Goal: Task Accomplishment & Management: Manage account settings

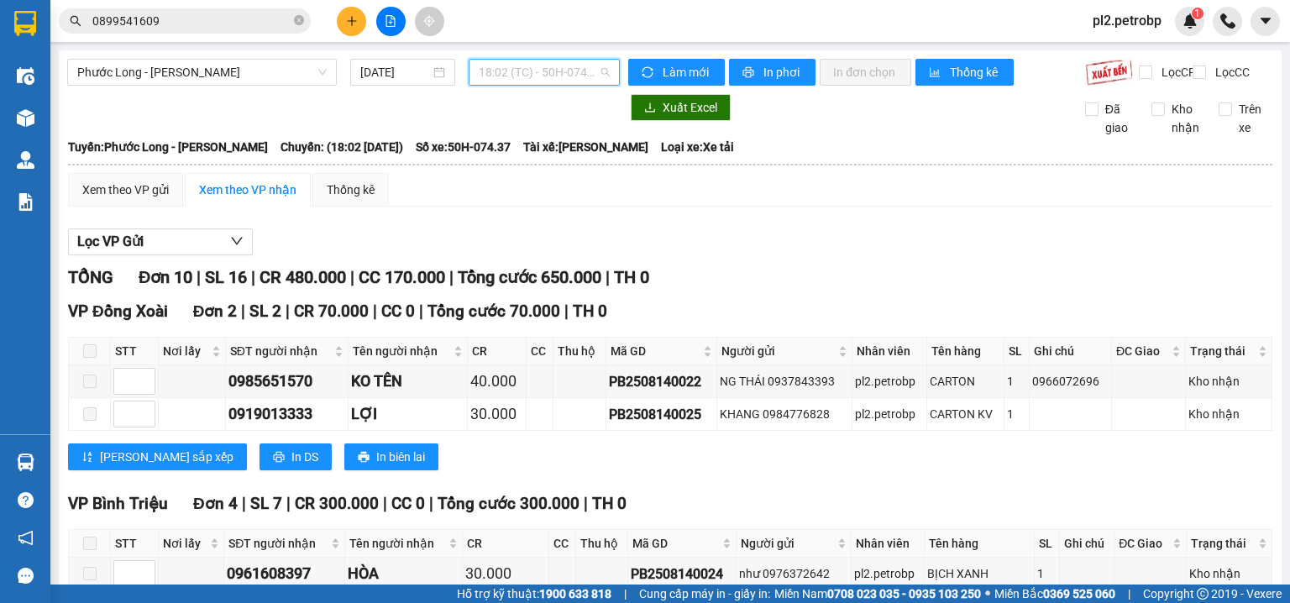
click at [536, 71] on span "18:02 (TC) - 50H-074.37" at bounding box center [545, 72] width 132 height 25
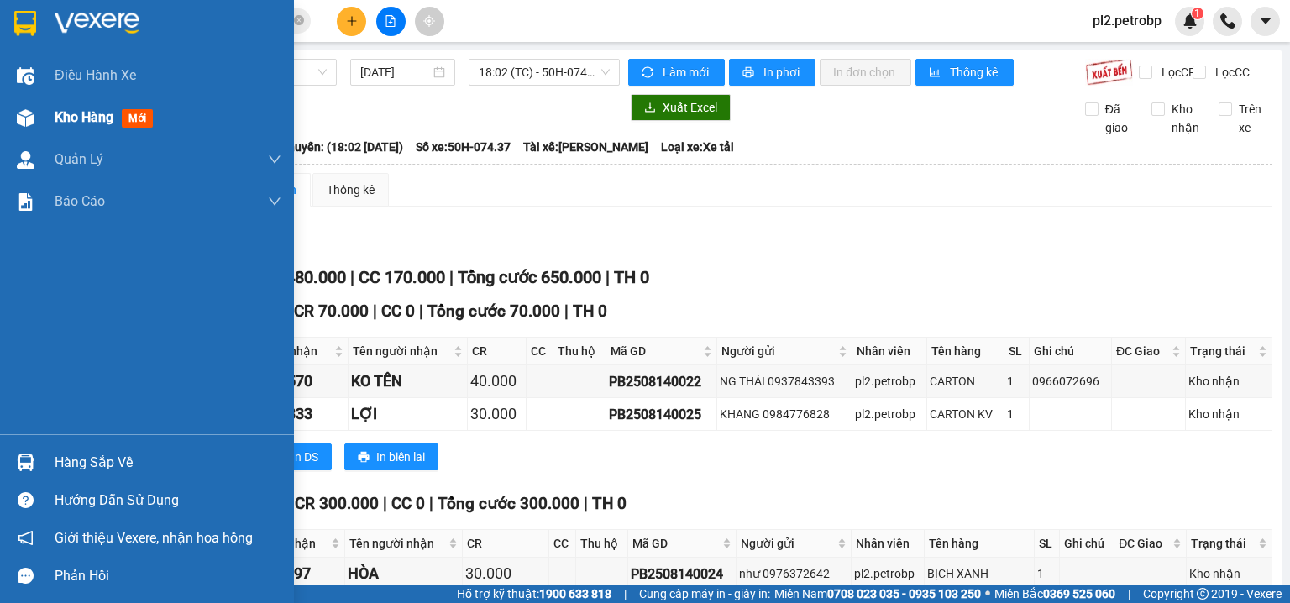
click at [74, 115] on span "Kho hàng" at bounding box center [84, 117] width 59 height 16
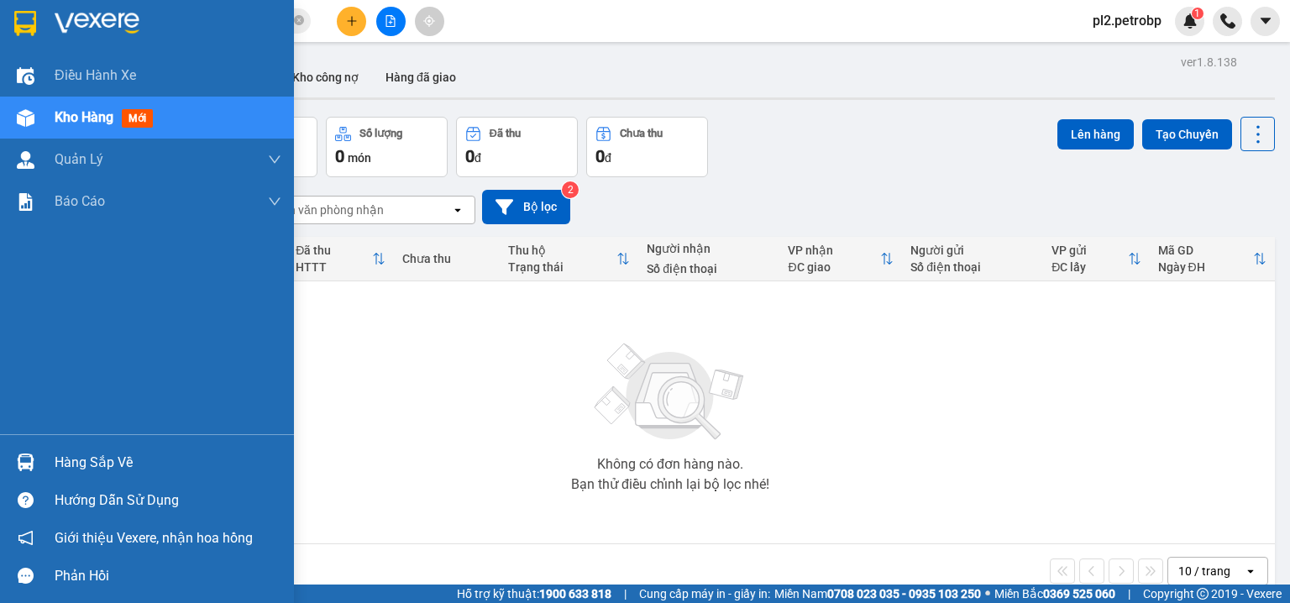
click at [34, 468] on div at bounding box center [25, 461] width 29 height 29
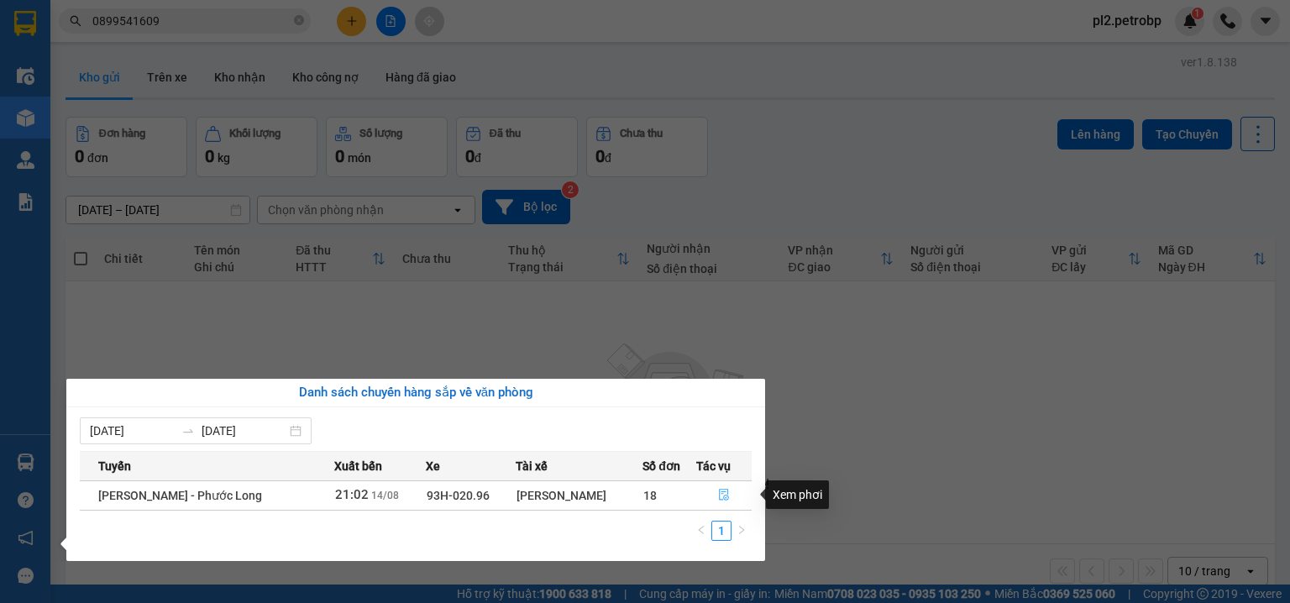
click at [720, 497] on icon "file-done" at bounding box center [724, 495] width 12 height 12
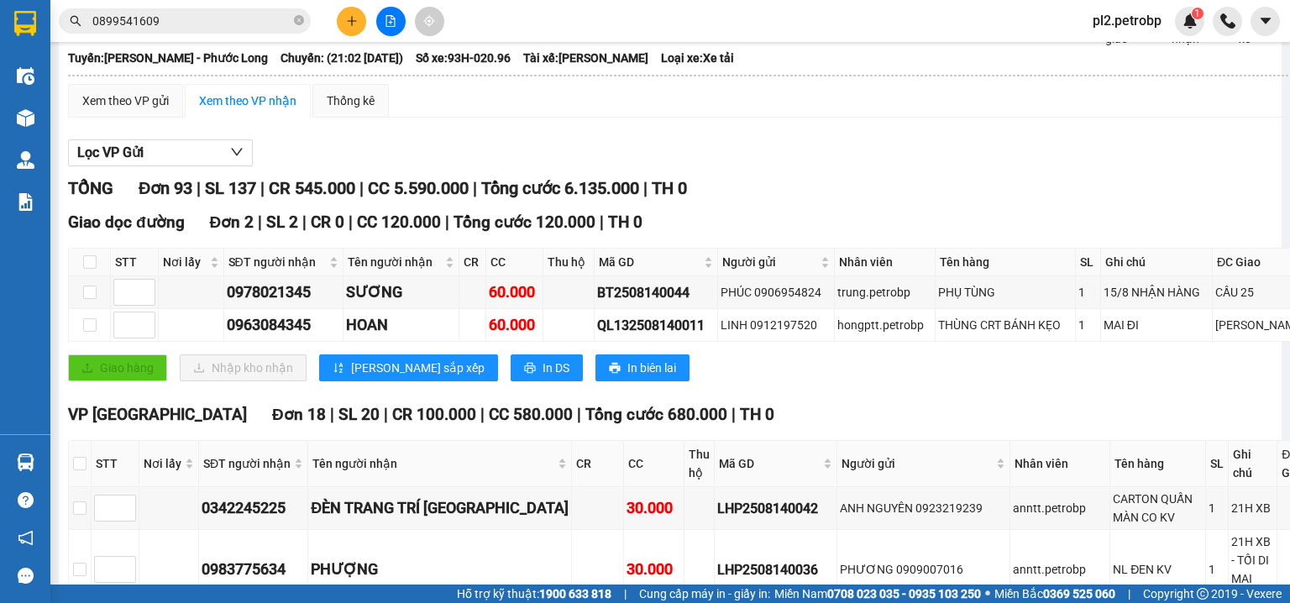
scroll to position [179, 0]
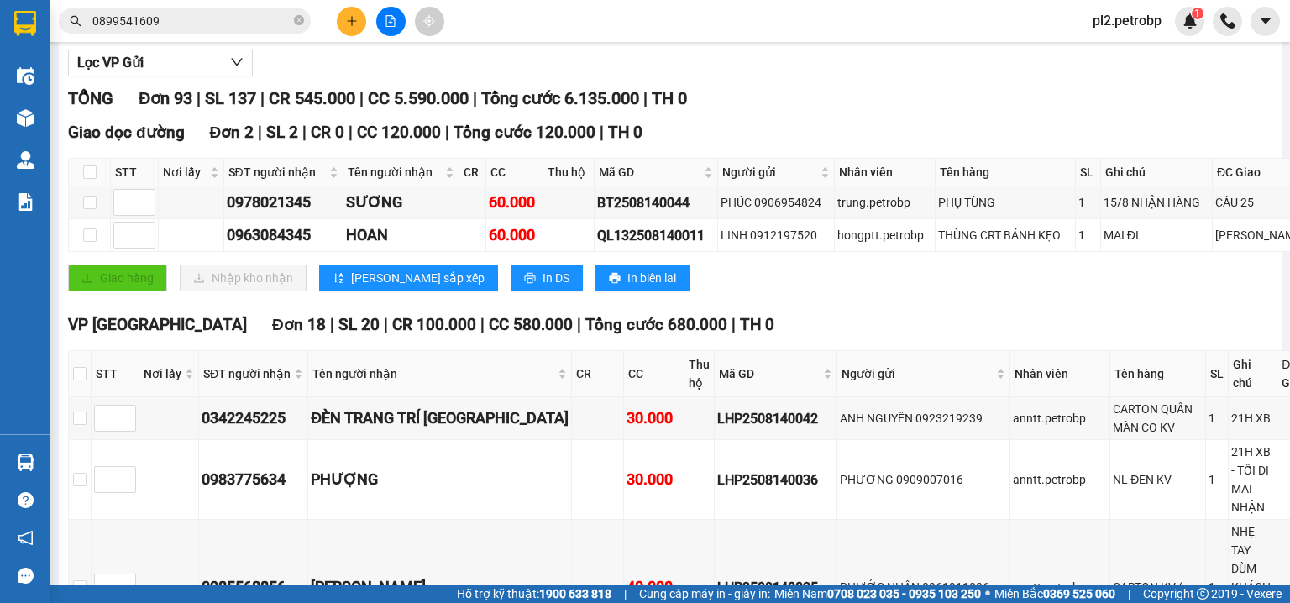
drag, startPoint x: 1133, startPoint y: 14, endPoint x: 1118, endPoint y: 29, distance: 20.8
click at [1132, 14] on span "pl2.petrobp" at bounding box center [1127, 20] width 96 height 21
click at [1132, 57] on span "Đăng xuất" at bounding box center [1138, 52] width 71 height 18
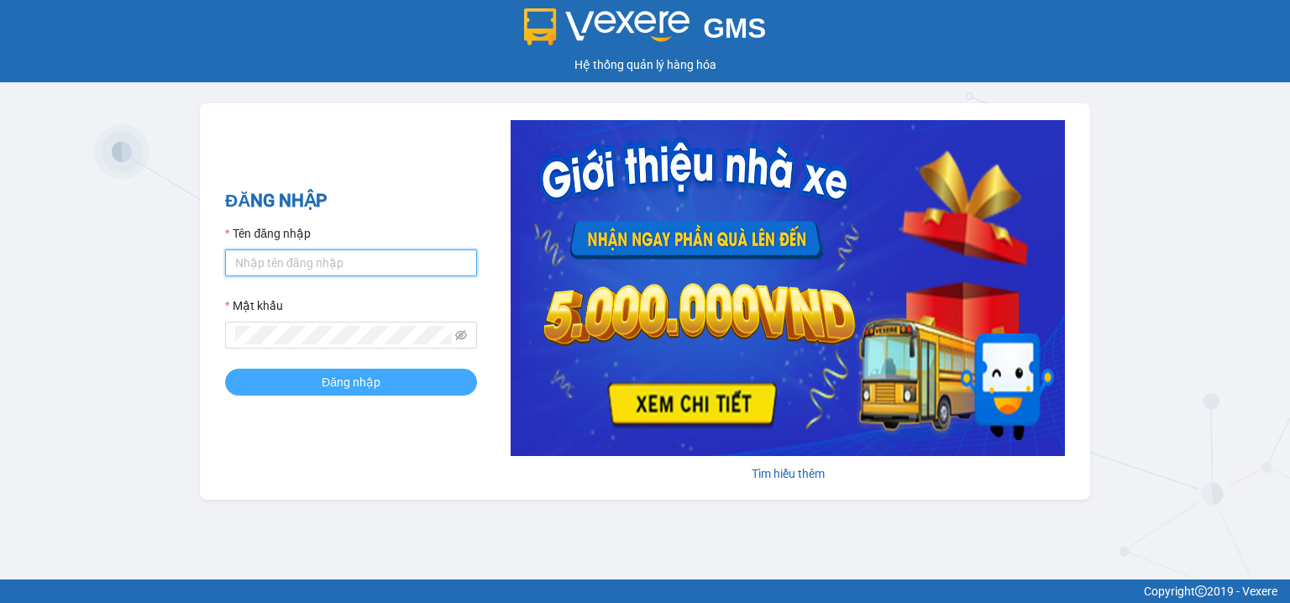
type input "pbi01.petrobp"
click at [385, 386] on button "Đăng nhập" at bounding box center [351, 382] width 252 height 27
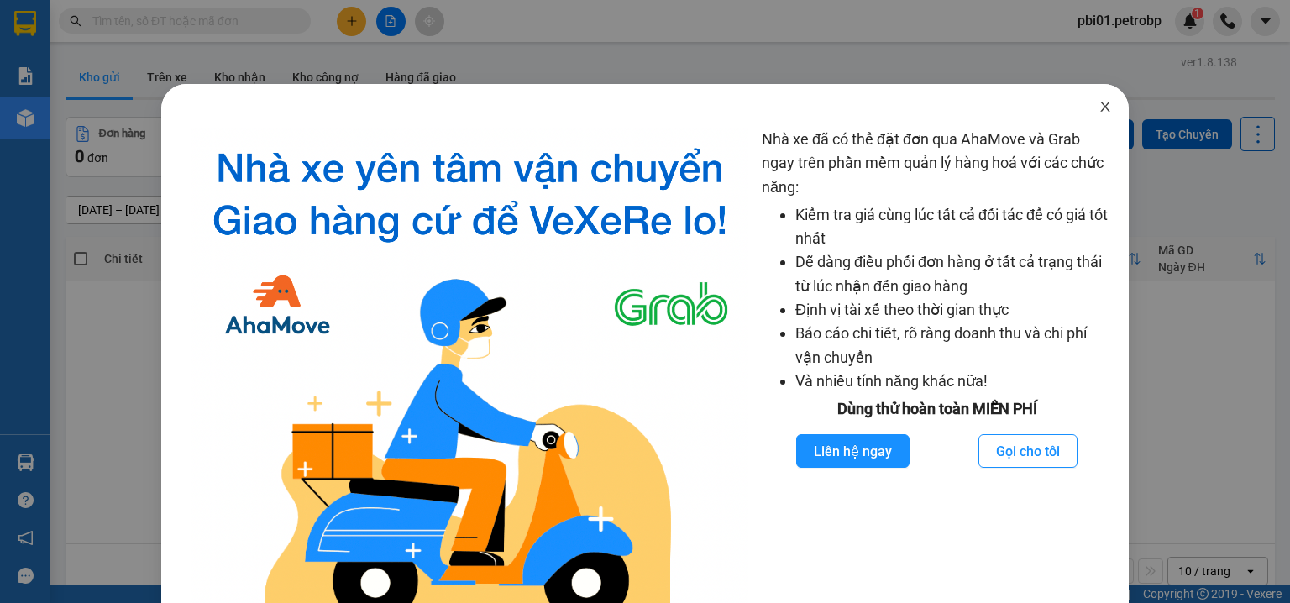
click at [1099, 111] on icon "close" at bounding box center [1104, 106] width 13 height 13
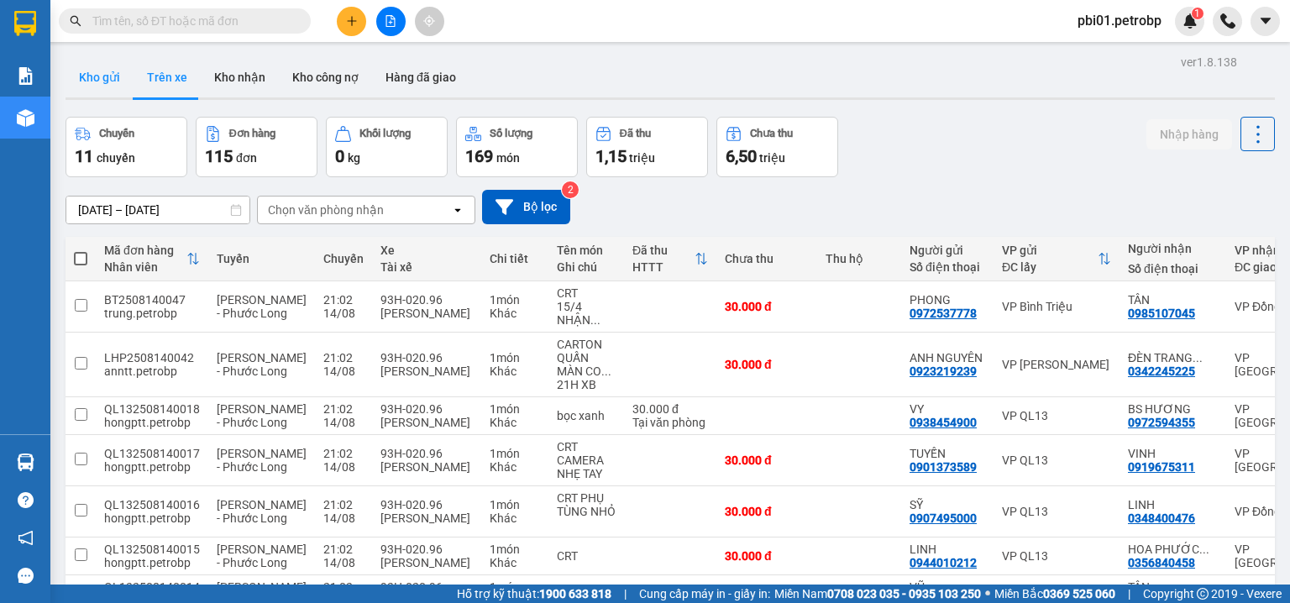
click at [84, 81] on button "Kho gửi" at bounding box center [99, 77] width 68 height 40
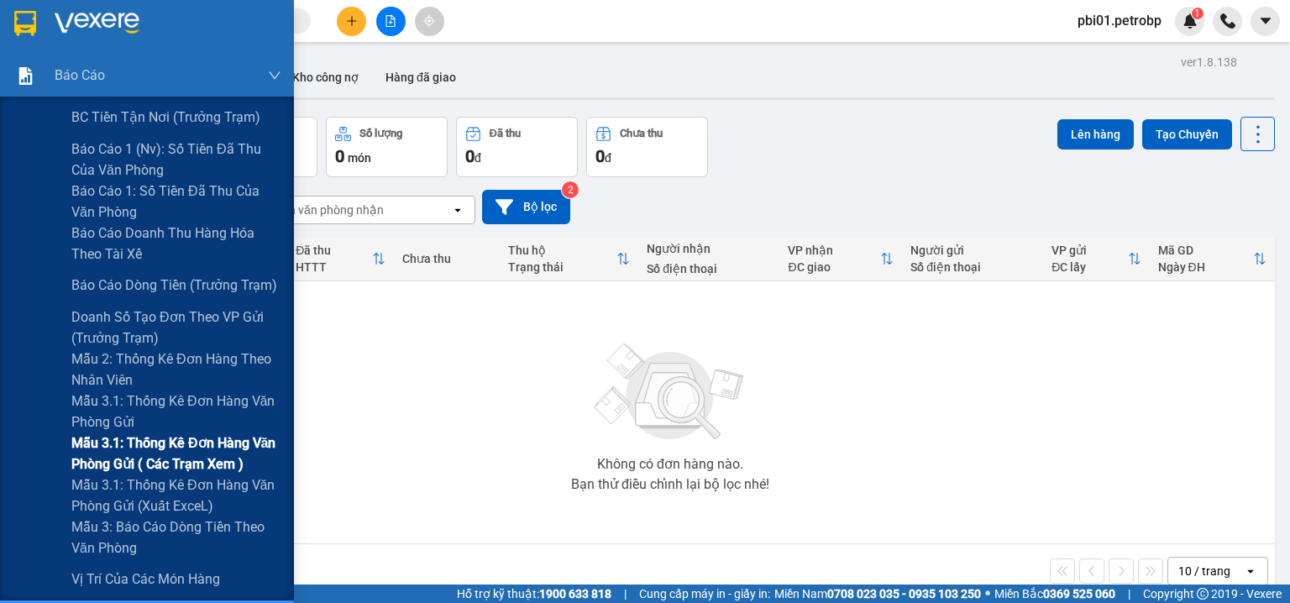
click at [177, 457] on span "Mẫu 3.1: Thống kê đơn hàng văn phòng gửi ( các trạm xem )" at bounding box center [176, 453] width 210 height 42
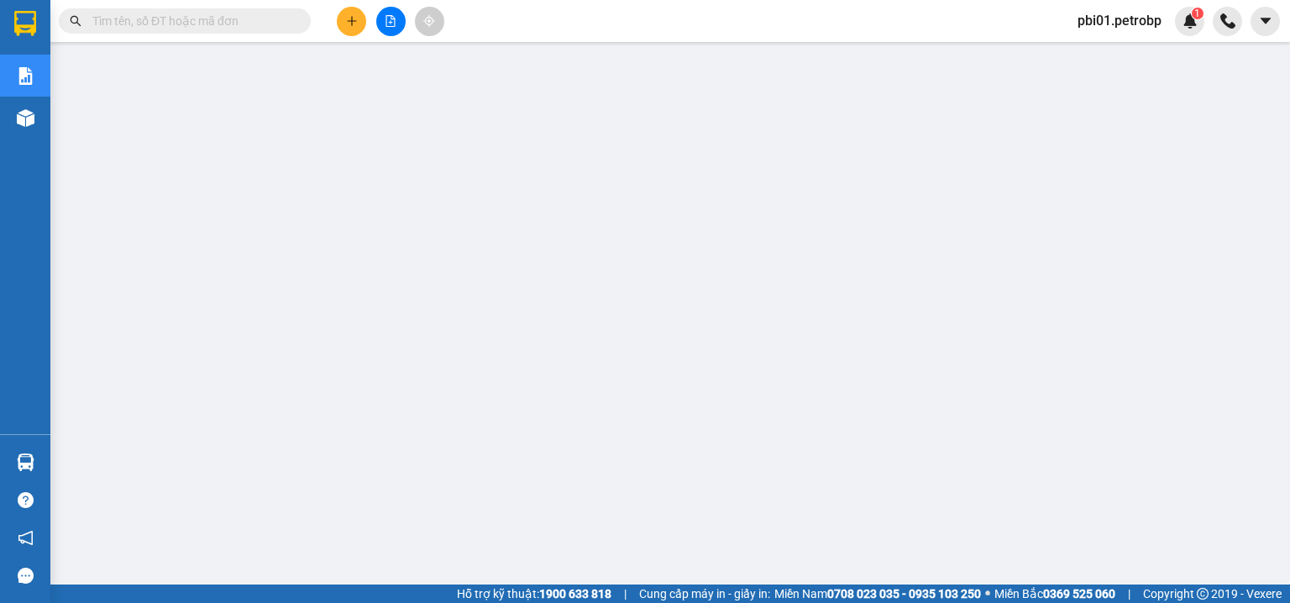
paste input "BT2508140024"
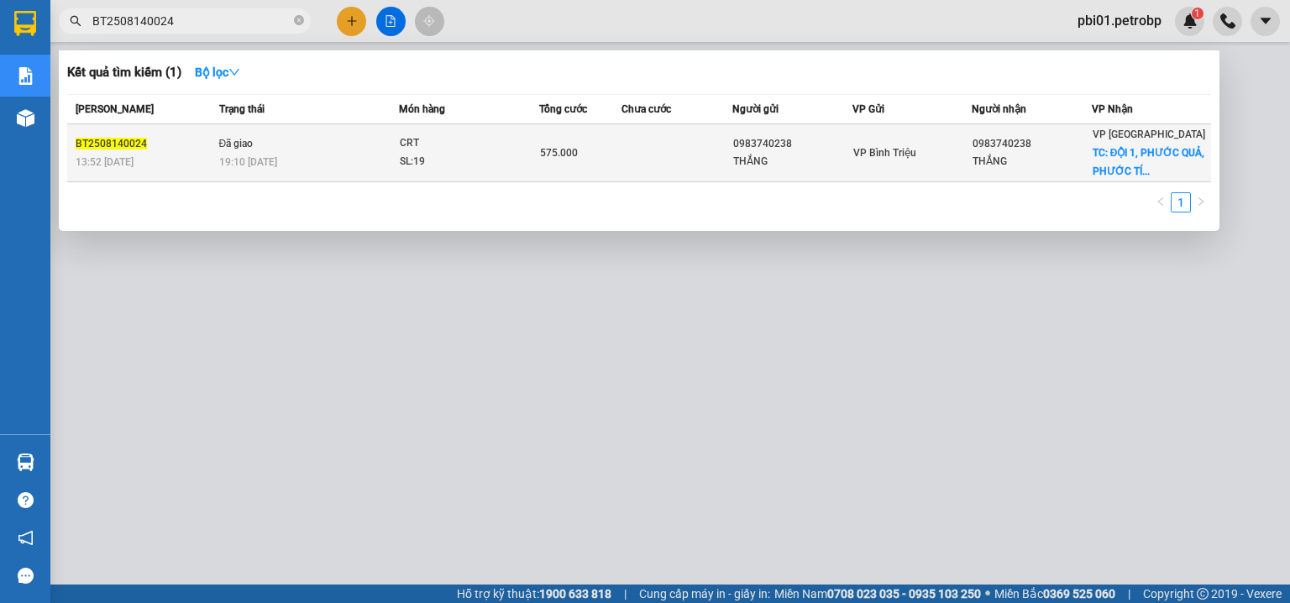
type input "BT2508140024"
click at [669, 154] on td at bounding box center [676, 153] width 111 height 58
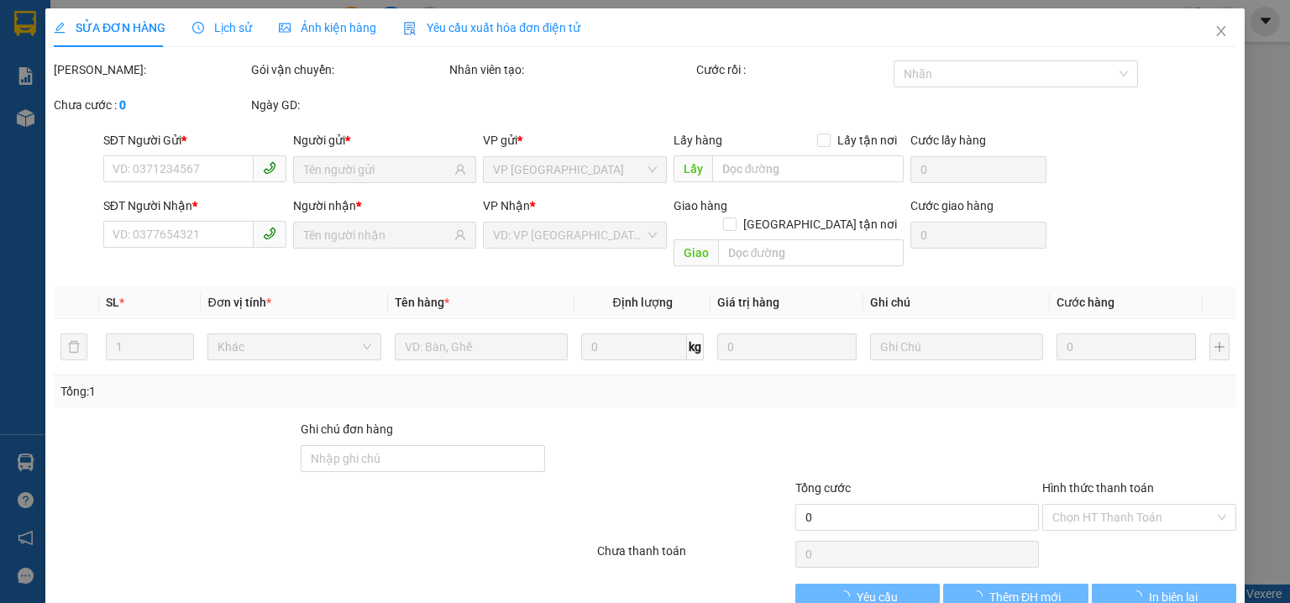
type input "0983740238"
type input "THẮNG"
type input "0983740238"
type input "THẮNG"
checkbox input "true"
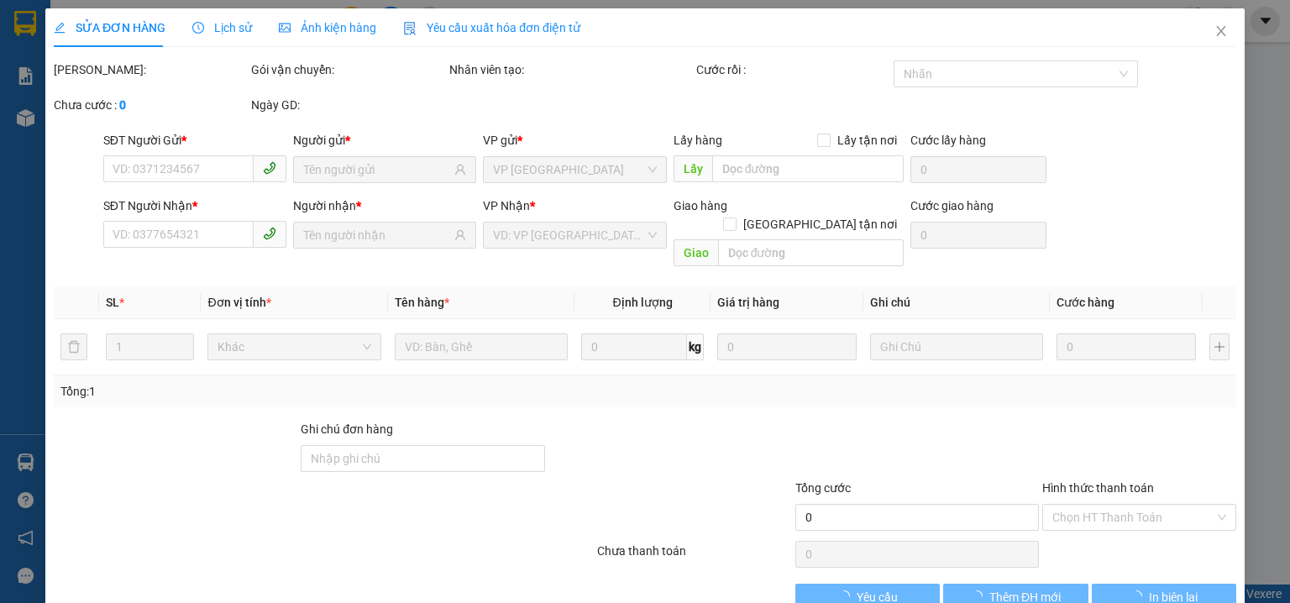
type input "ĐỘI 1, PHƯỚC QUẢ, PHƯỚC TÍN, PL"
type input "100.000"
type input "575.000"
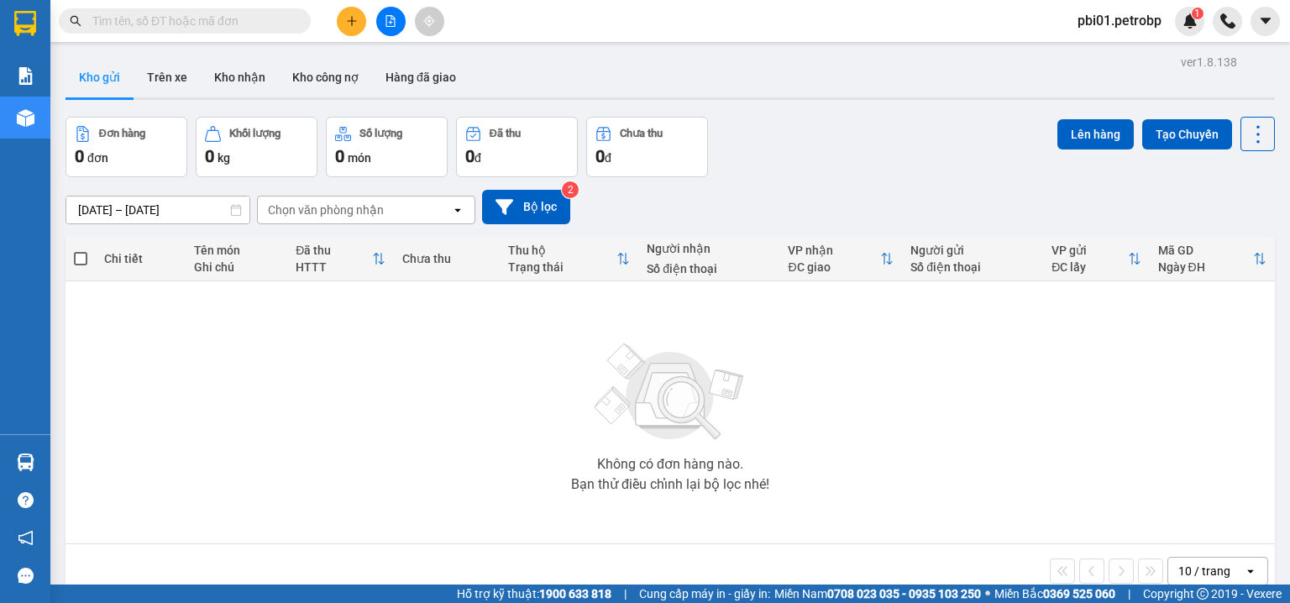
click at [750, 128] on div "Đơn hàng 0 đơn Khối lượng 0 kg Số lượng 0 món Đã thu 0 đ Chưa thu 0 đ Lên hàng …" at bounding box center [669, 147] width 1209 height 60
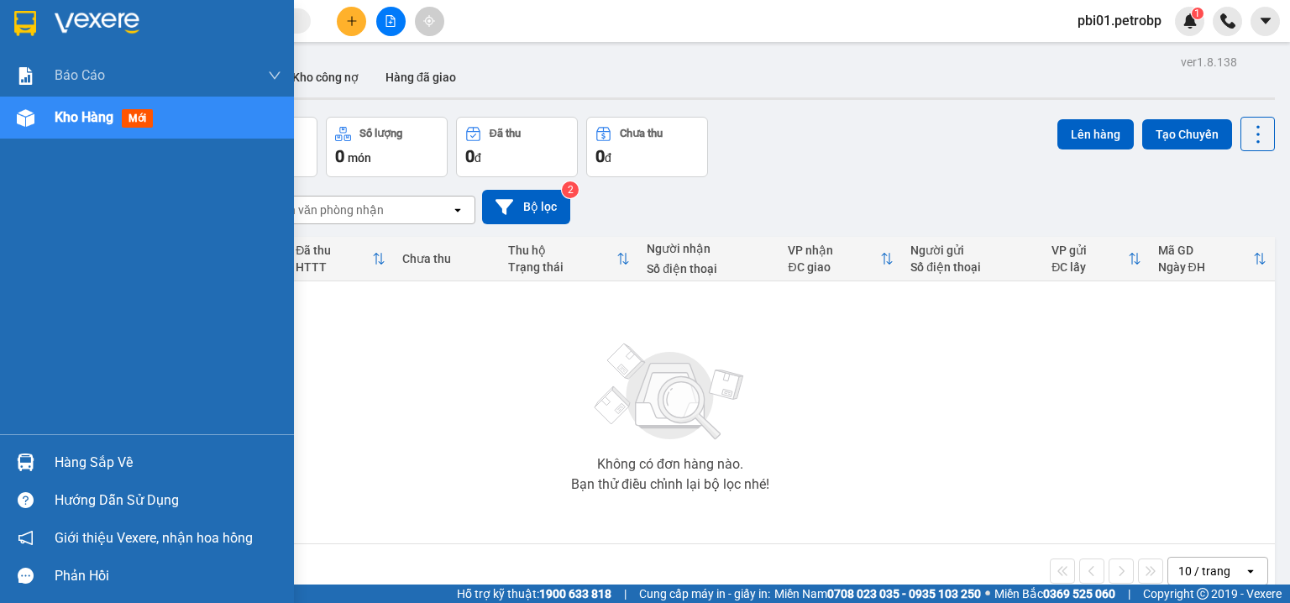
click at [34, 460] on div at bounding box center [25, 461] width 29 height 29
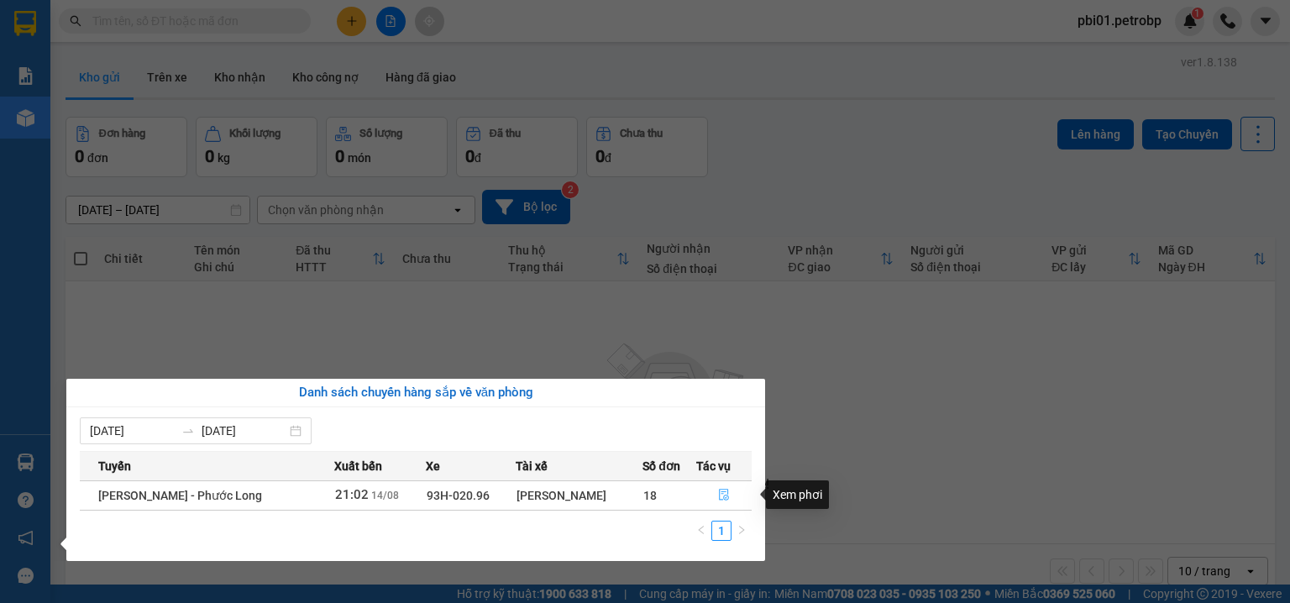
click at [725, 499] on icon "file-done" at bounding box center [724, 495] width 12 height 12
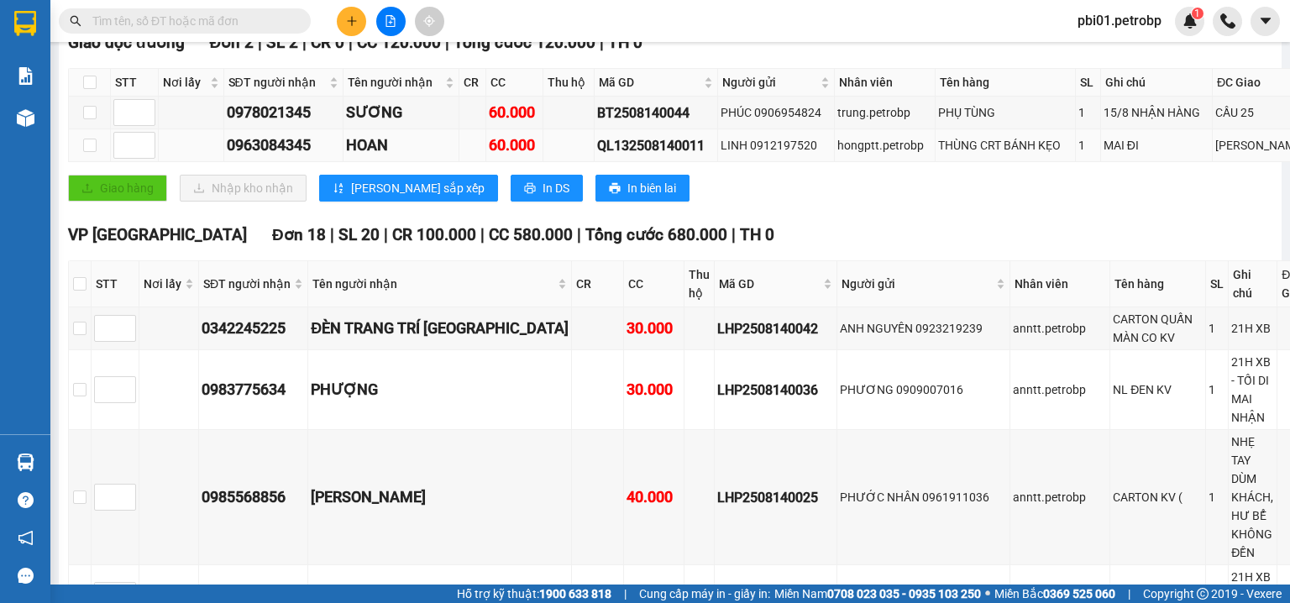
scroll to position [358, 0]
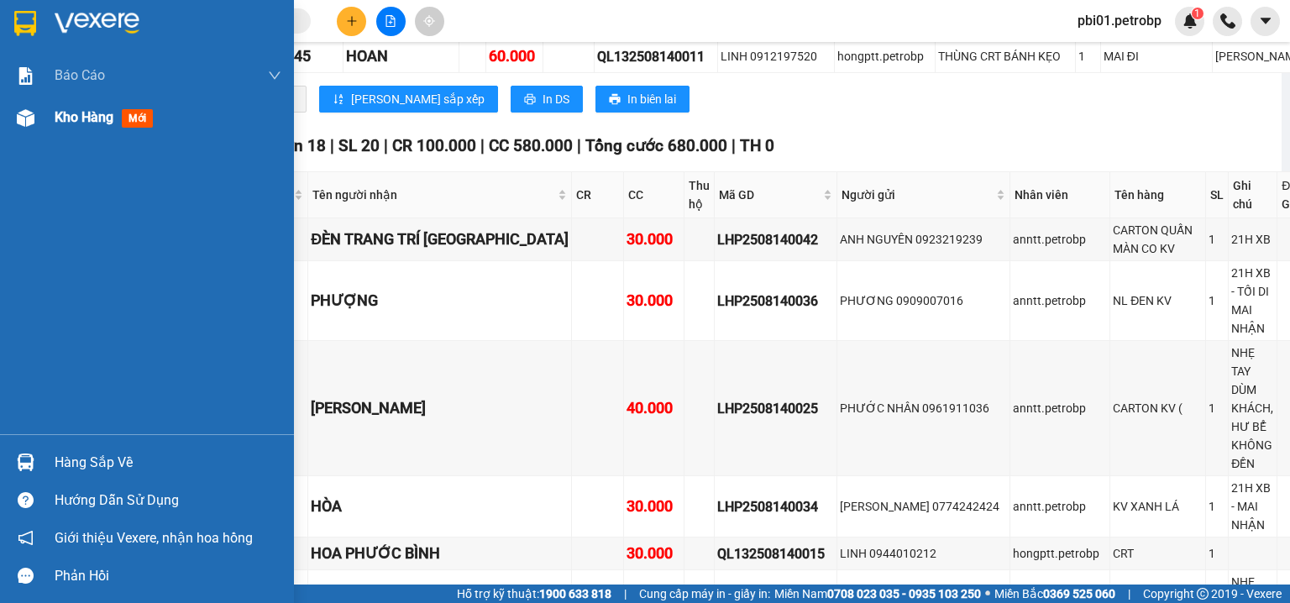
click at [53, 118] on div "Kho hàng mới" at bounding box center [147, 118] width 294 height 42
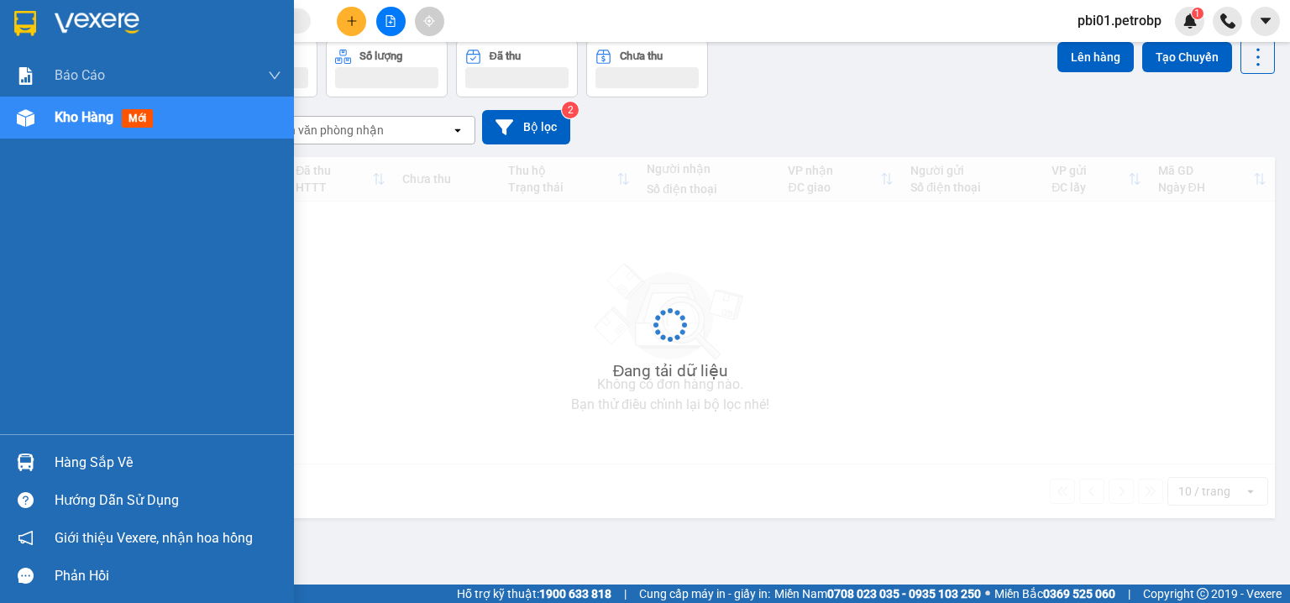
scroll to position [77, 0]
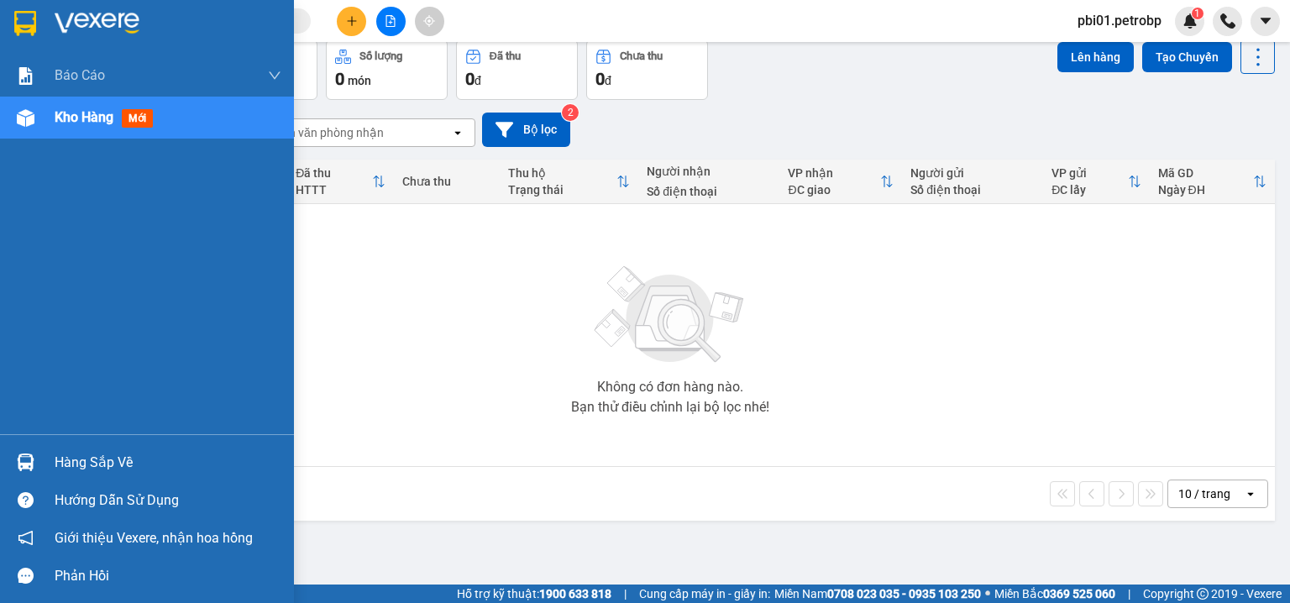
click at [82, 446] on div "Hàng sắp về" at bounding box center [147, 462] width 294 height 38
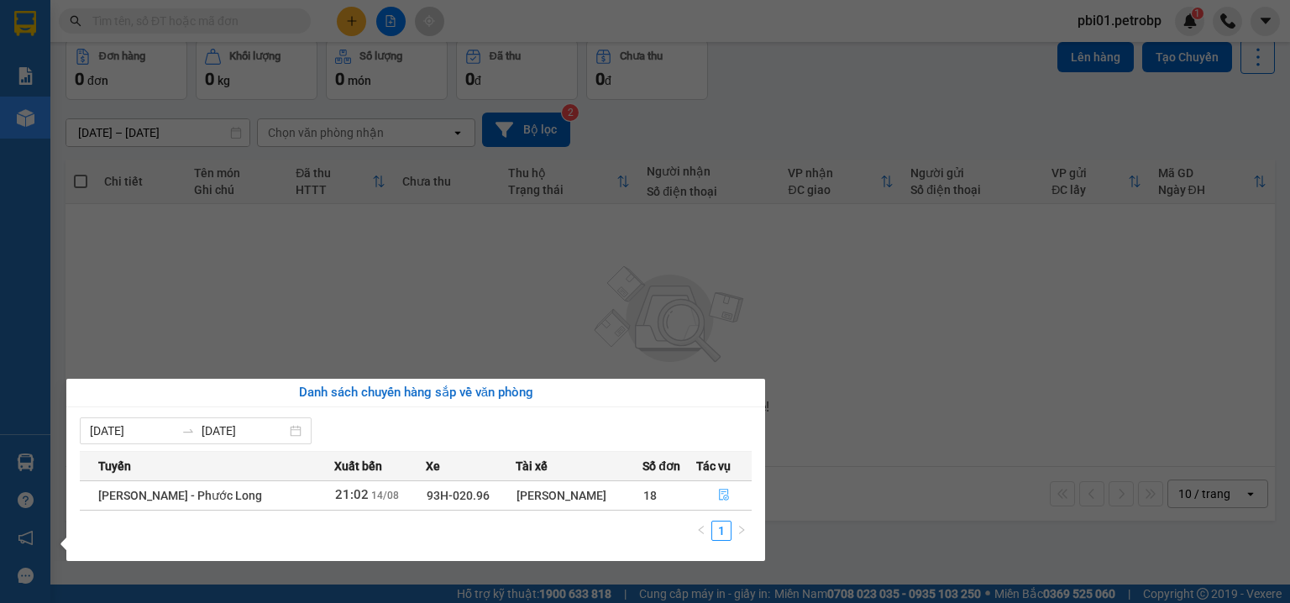
click at [722, 502] on button "button" at bounding box center [724, 495] width 55 height 27
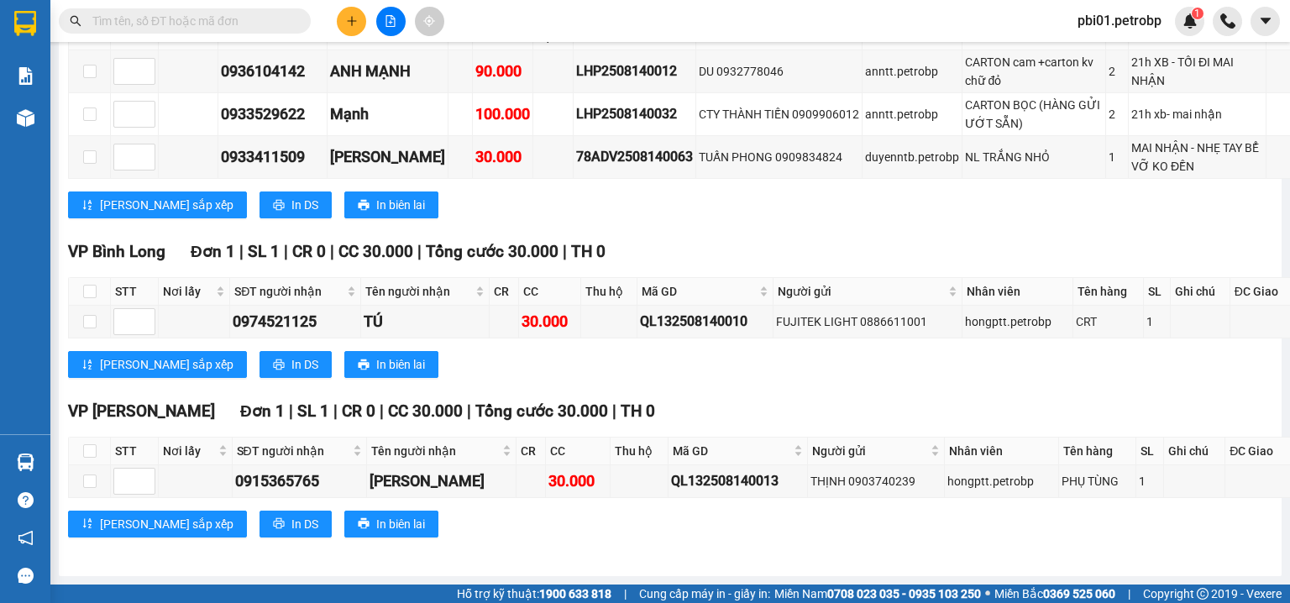
scroll to position [6895, 0]
click at [776, 218] on div "Lưu sắp xếp In DS In biên lai" at bounding box center [734, 204] width 1333 height 27
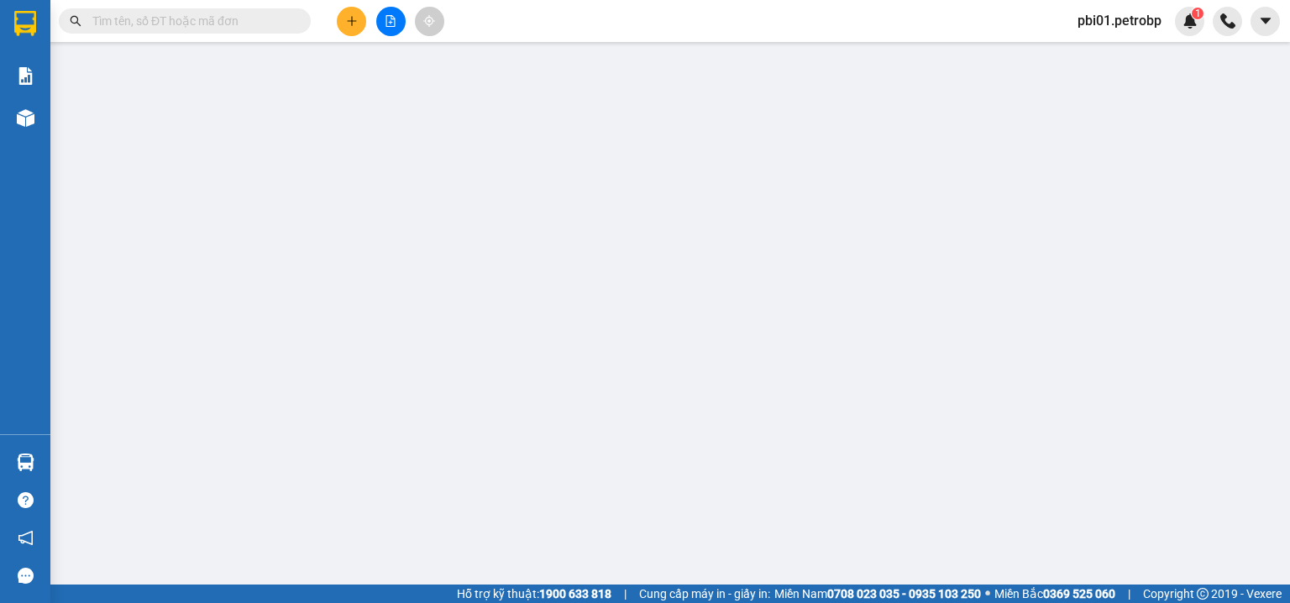
type input "0983740238"
type input "THẮNG"
type input "0983740238"
type input "THẮNG"
checkbox input "true"
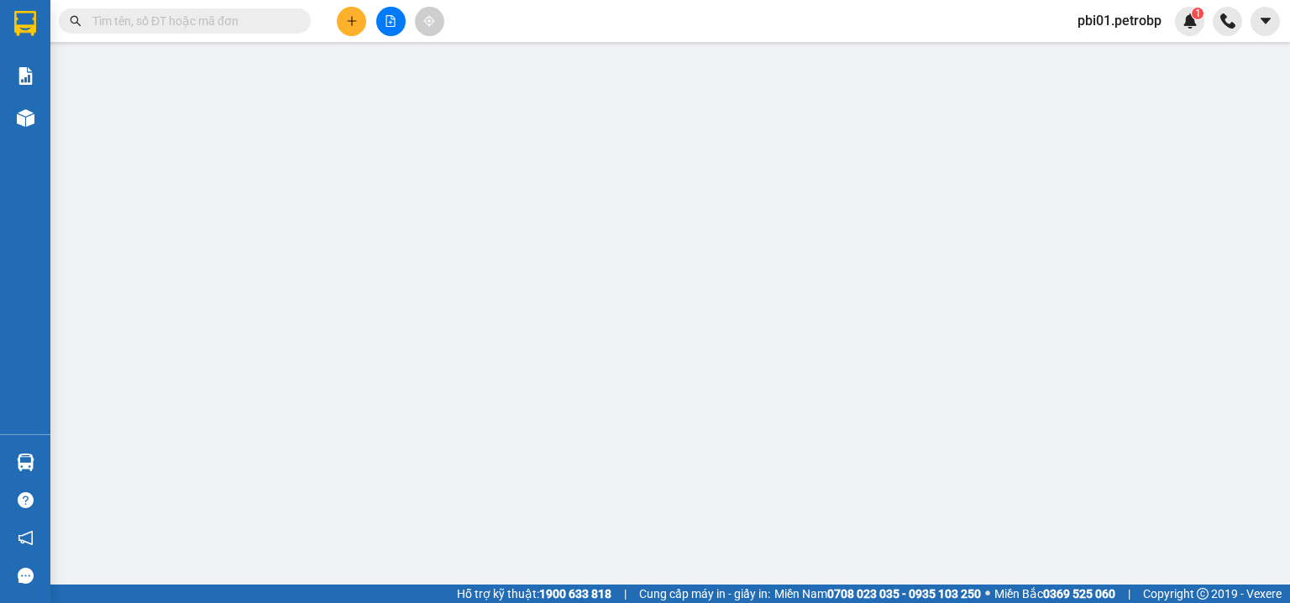
type input "ĐỘI 1, PHƯỚC QUẢ, PHƯỚC TÍN, PL"
type input "100.000"
type input "575.000"
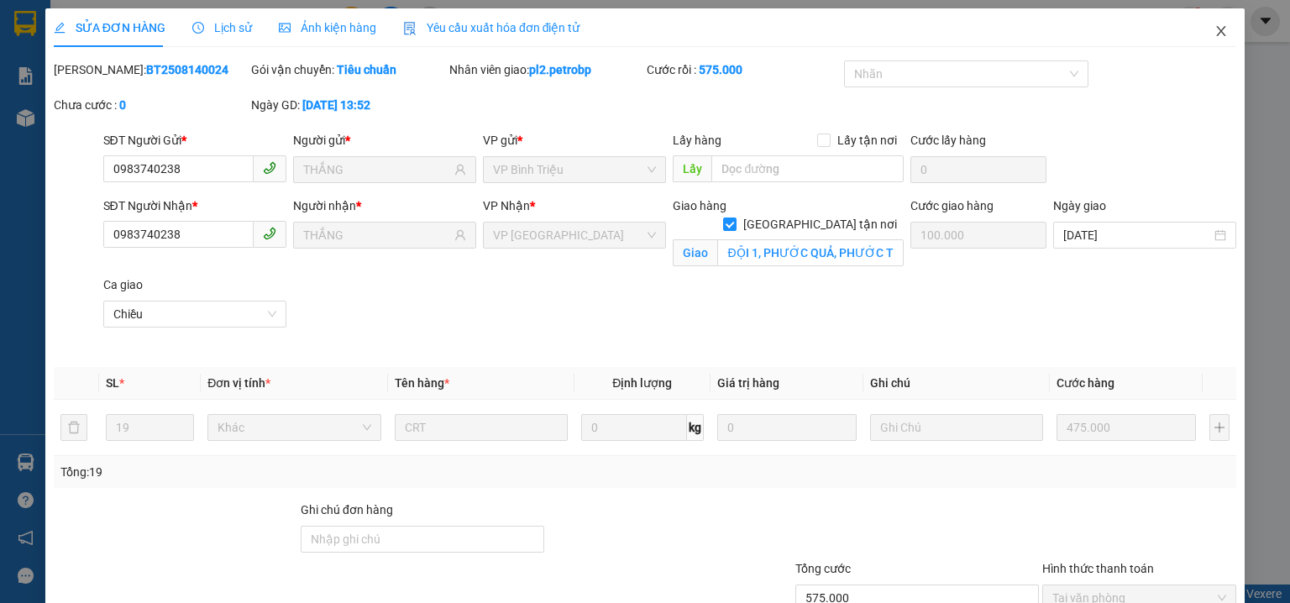
click at [1220, 34] on span "Close" at bounding box center [1220, 31] width 47 height 47
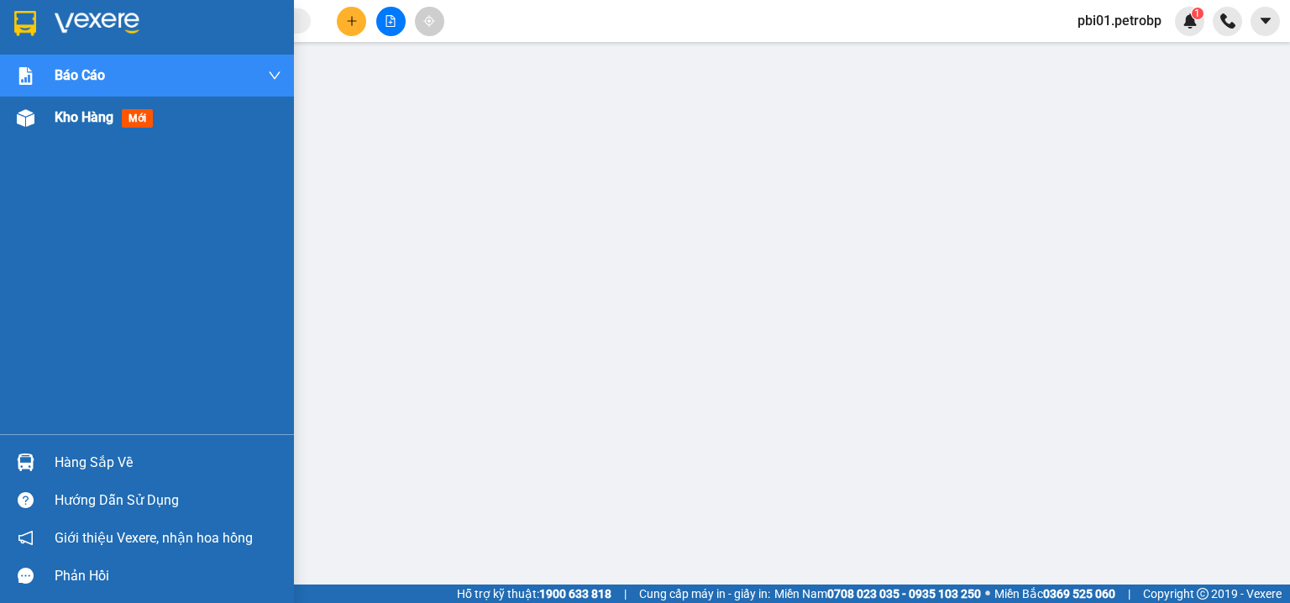
click at [30, 127] on div at bounding box center [25, 117] width 29 height 29
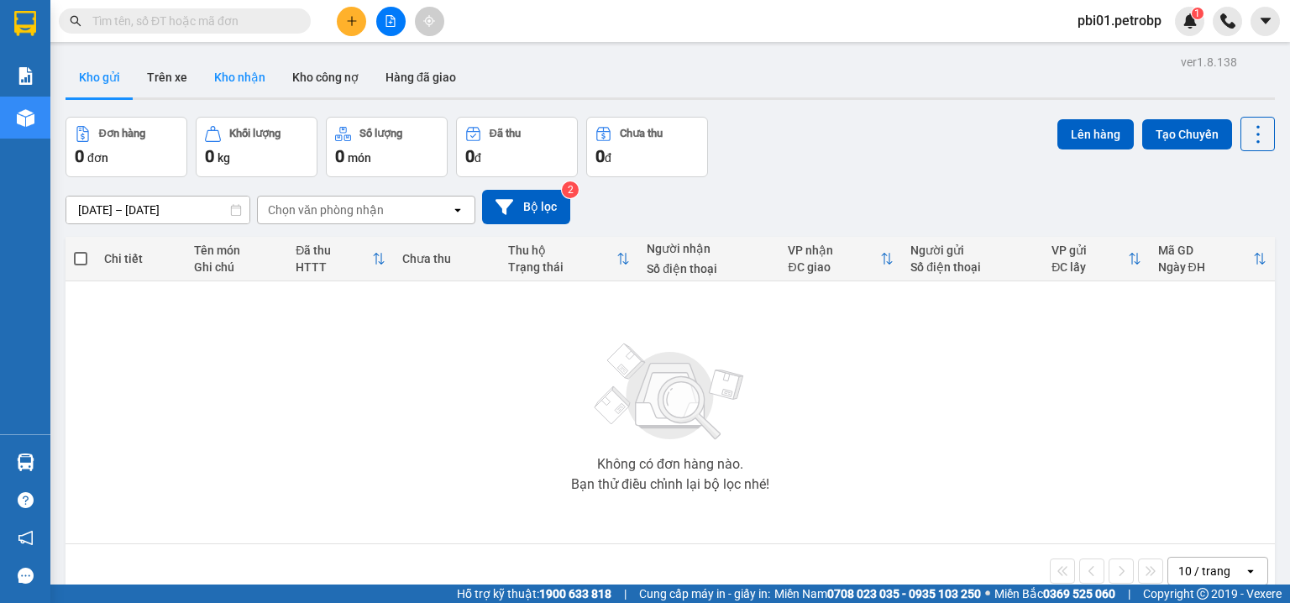
click at [248, 87] on button "Kho nhận" at bounding box center [240, 77] width 78 height 40
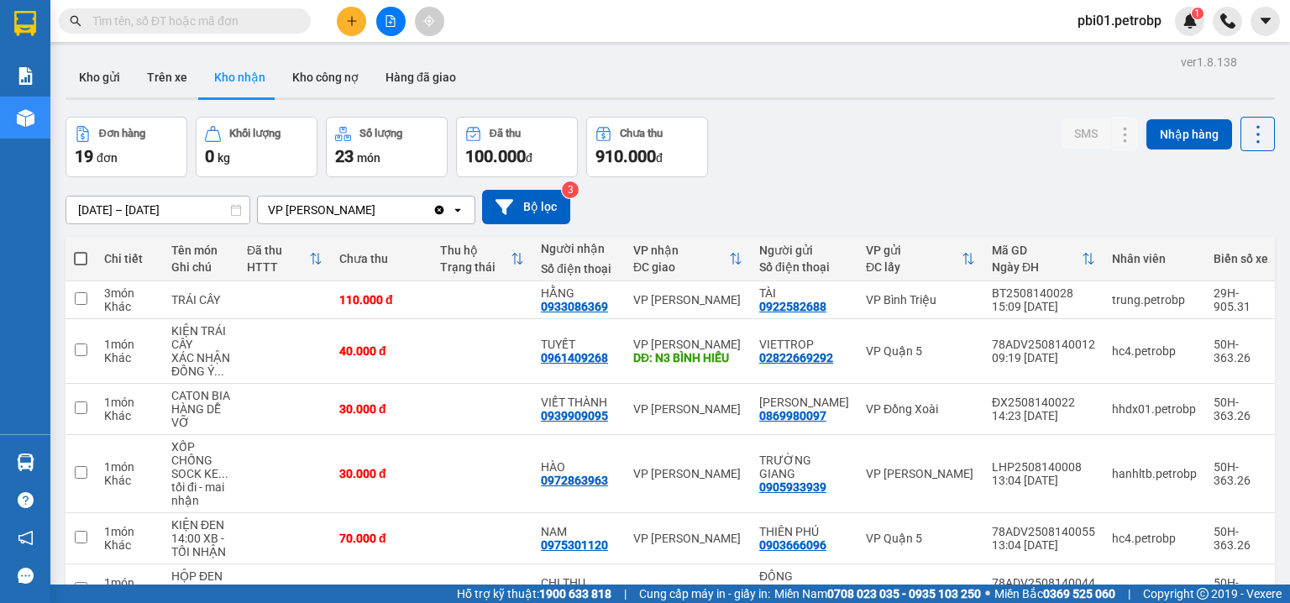
click at [131, 212] on input "12/08/2025 – 14/08/2025" at bounding box center [157, 209] width 183 height 27
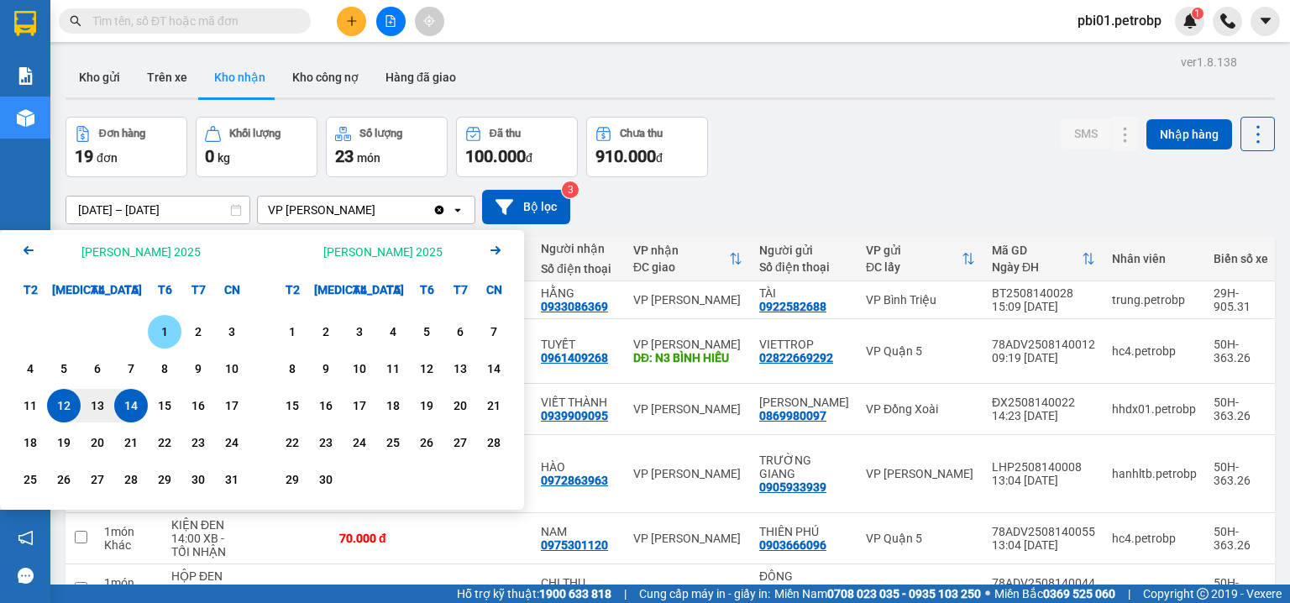
click at [158, 336] on div "1" at bounding box center [165, 332] width 24 height 20
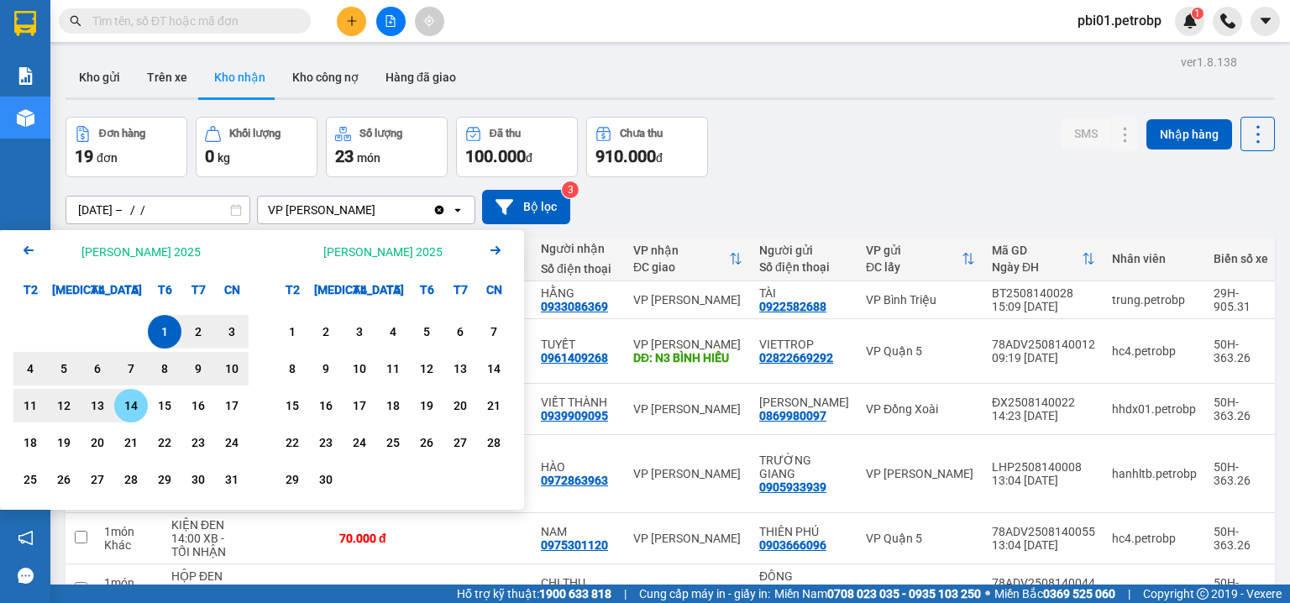
click at [127, 413] on div "14" at bounding box center [131, 405] width 24 height 20
type input "01/08/2025 – 14/08/2025"
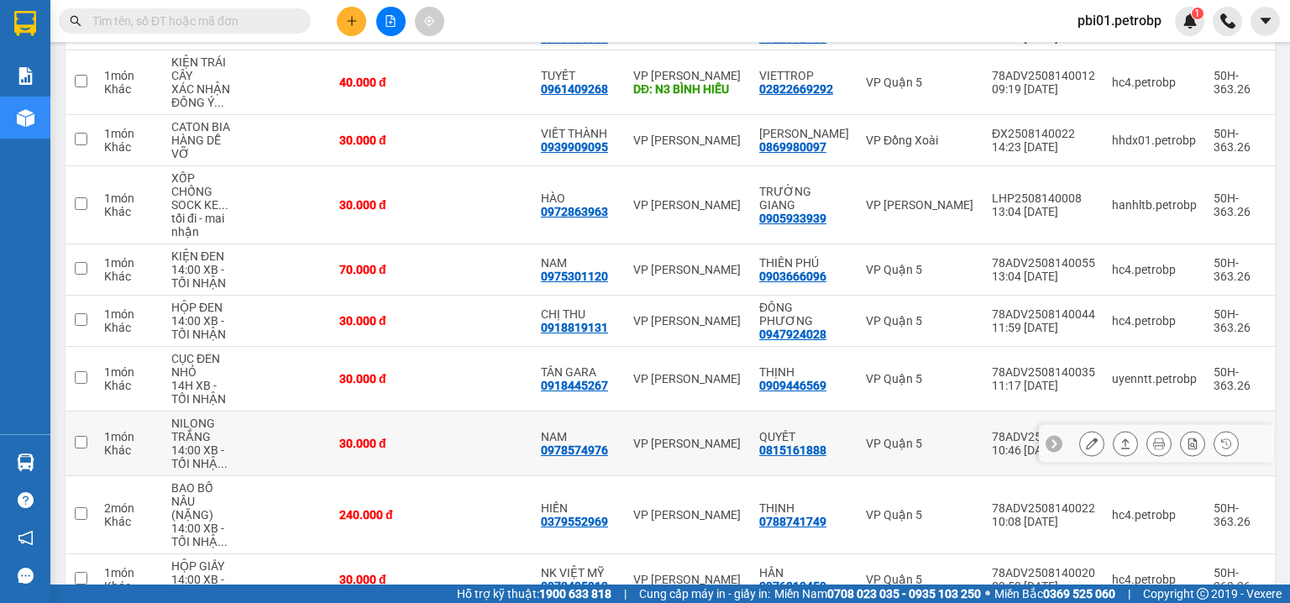
scroll to position [356, 0]
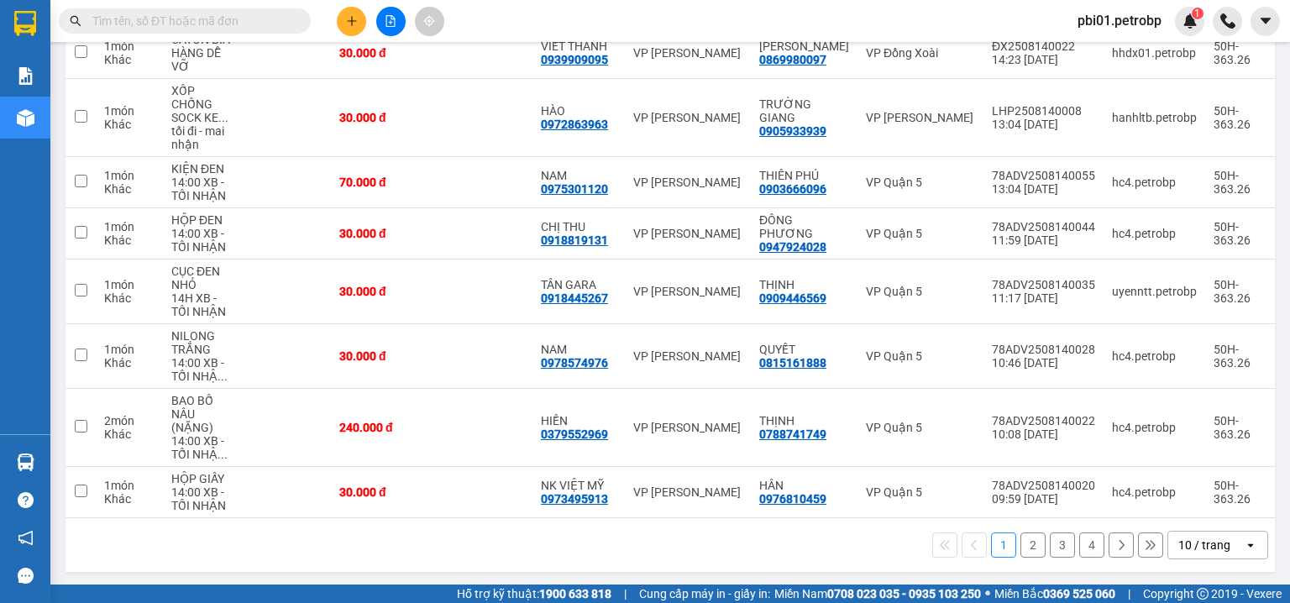
click at [1020, 542] on button "2" at bounding box center [1032, 544] width 25 height 25
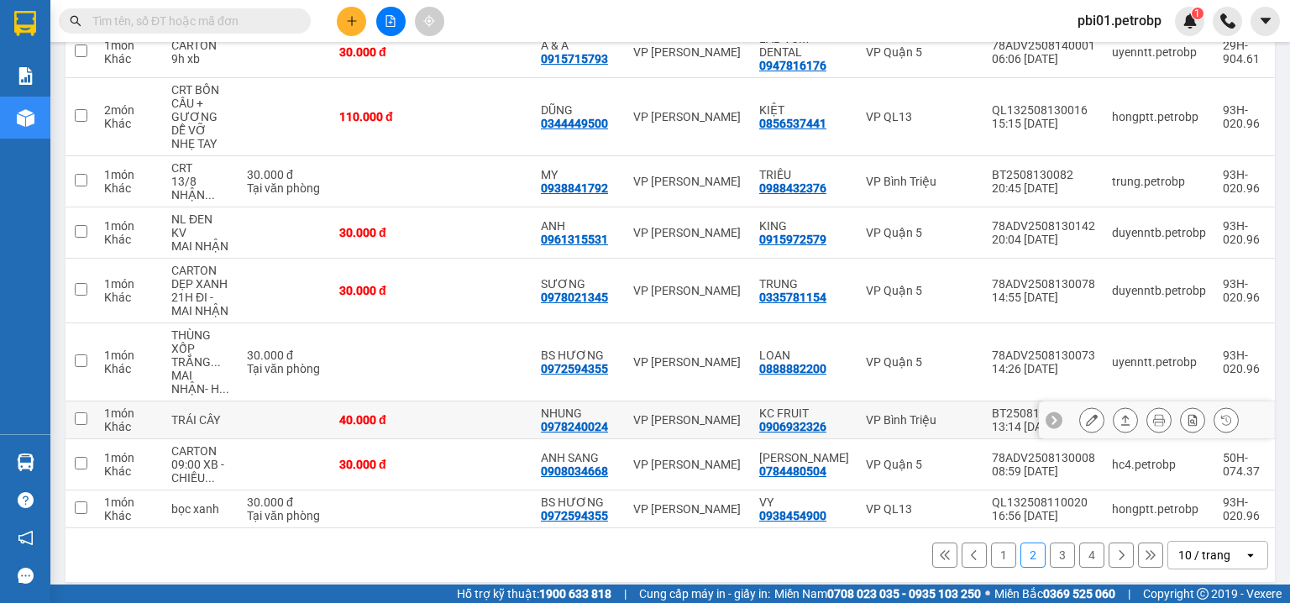
scroll to position [309, 0]
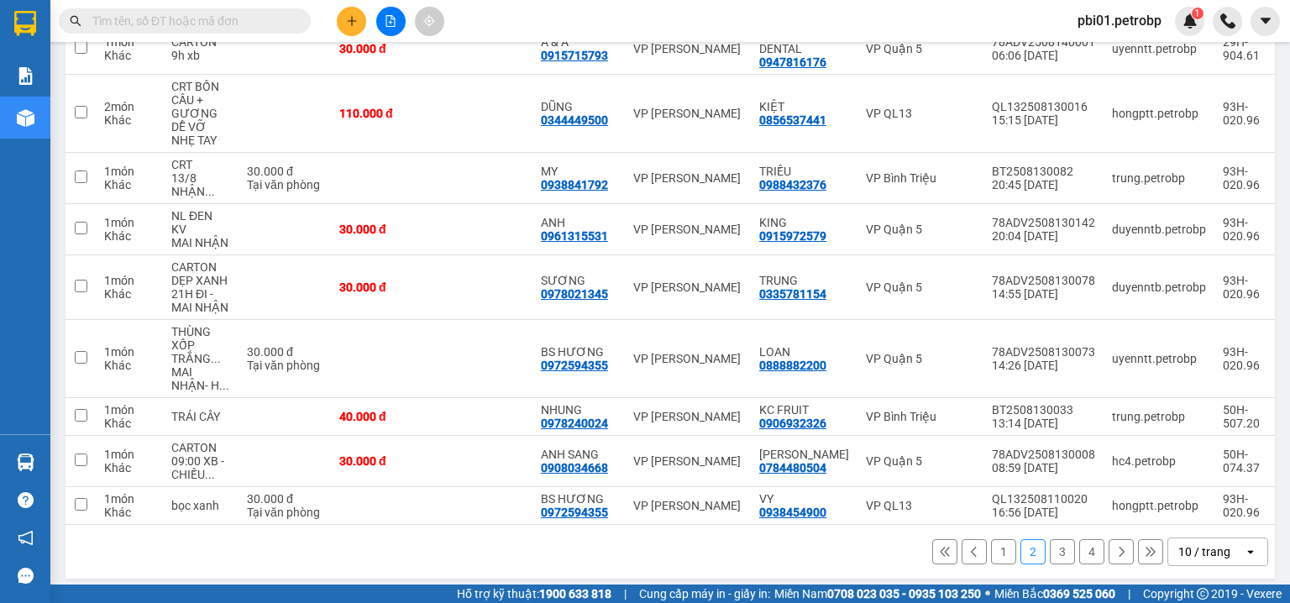
click at [995, 540] on button "1" at bounding box center [1003, 551] width 25 height 25
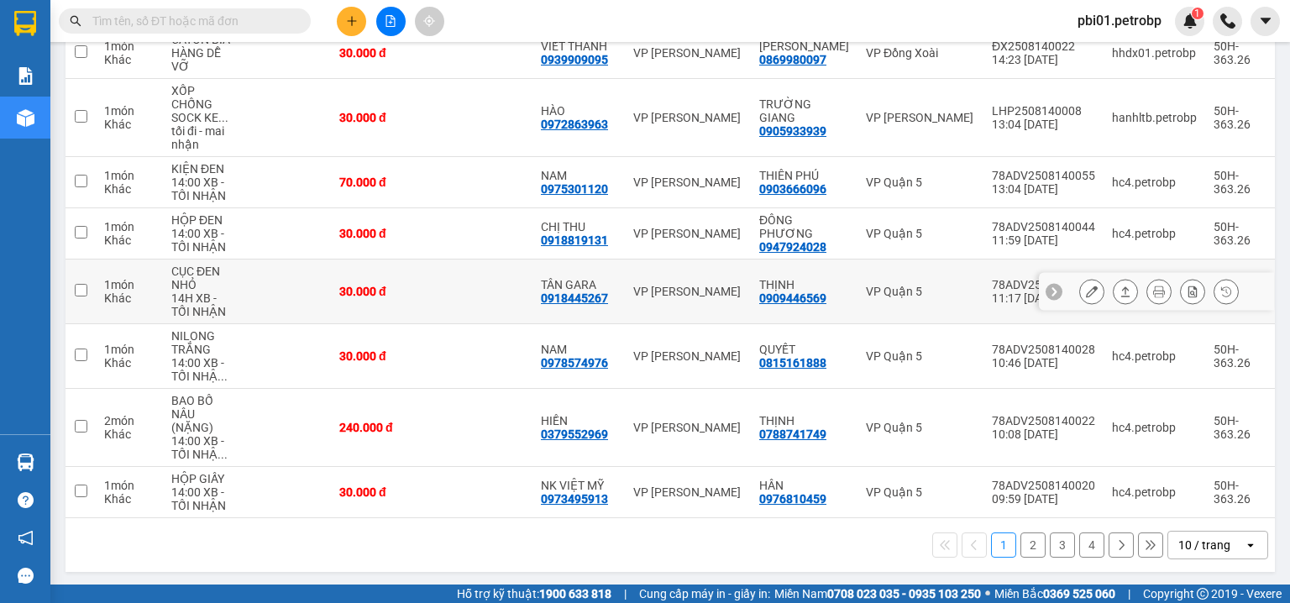
scroll to position [356, 0]
click at [1020, 548] on button "2" at bounding box center [1032, 544] width 25 height 25
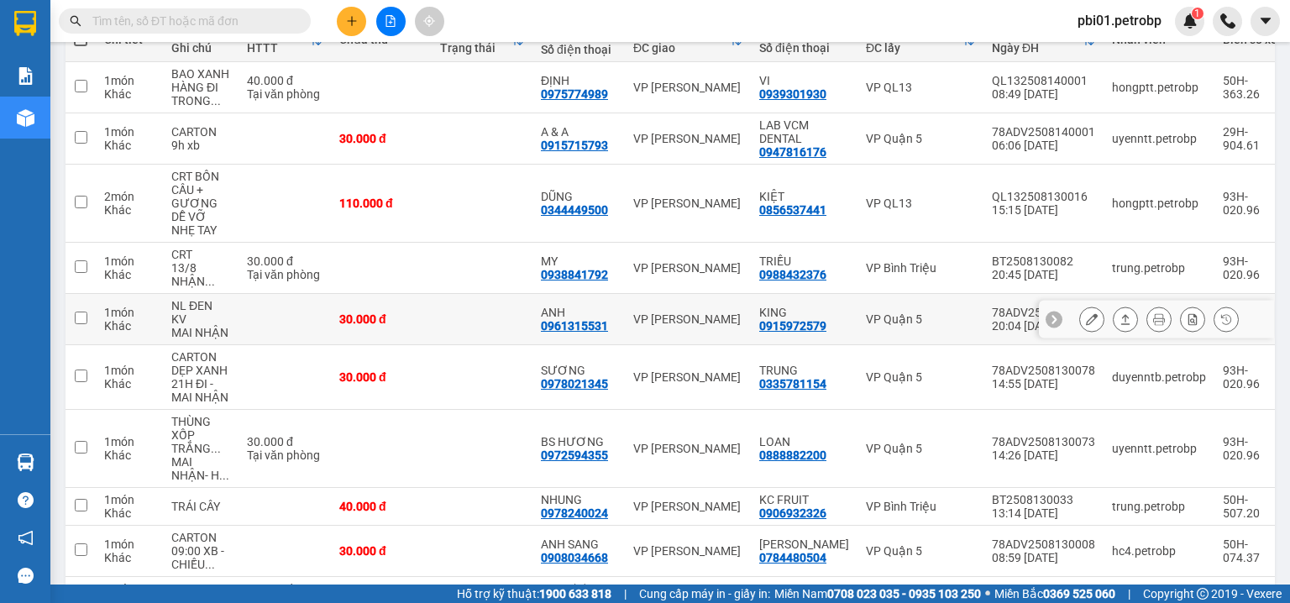
scroll to position [309, 0]
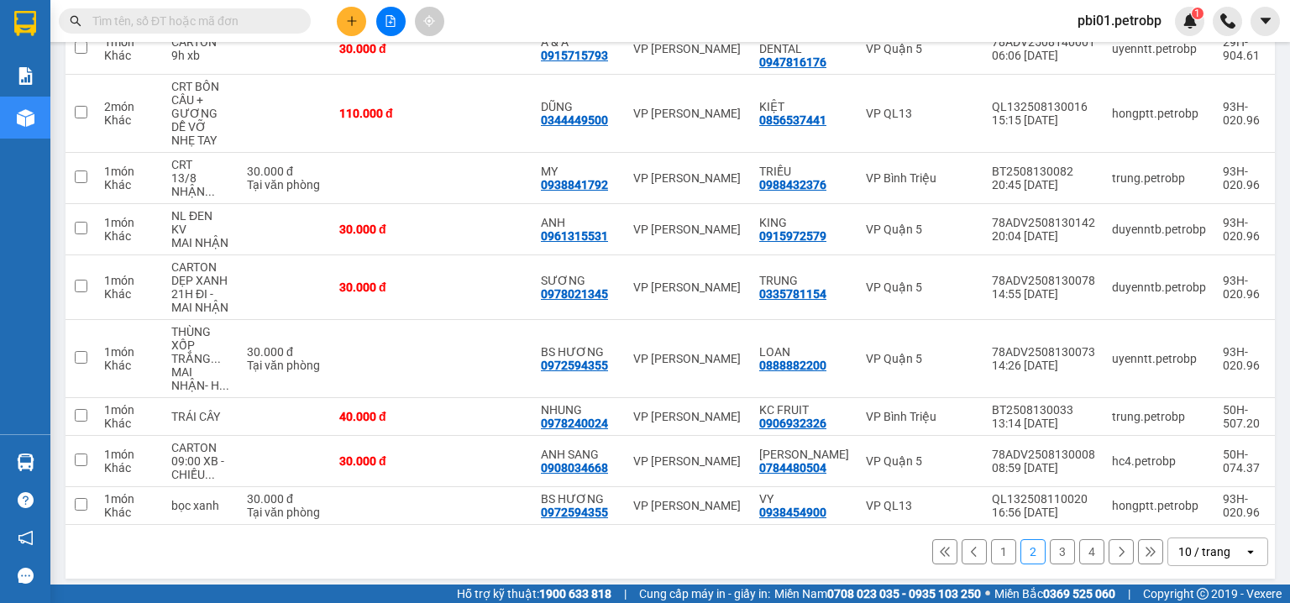
click at [1002, 542] on button "1" at bounding box center [1003, 551] width 25 height 25
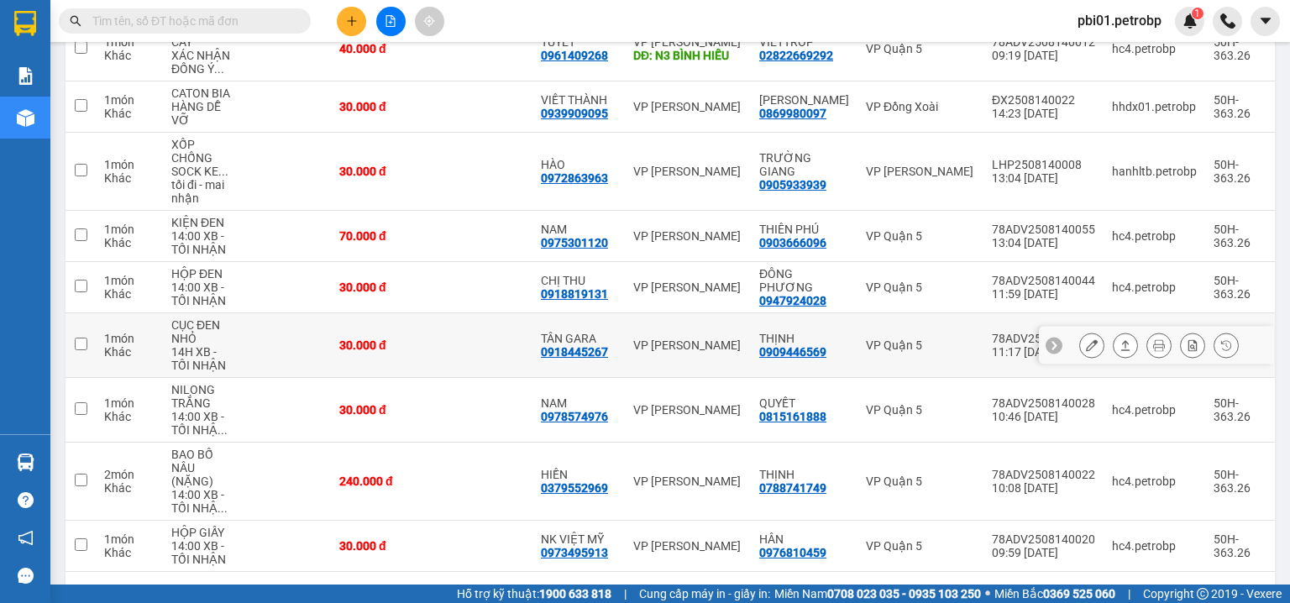
scroll to position [356, 0]
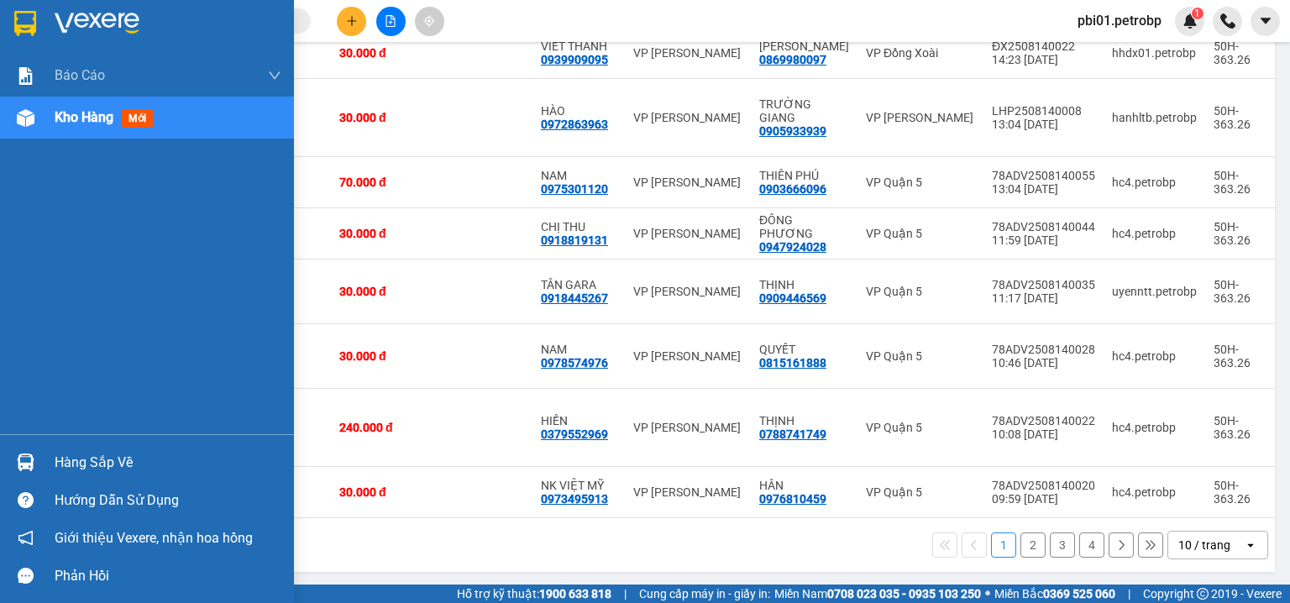
drag, startPoint x: 84, startPoint y: 465, endPoint x: 101, endPoint y: 479, distance: 21.5
click at [84, 465] on div "Hàng sắp về" at bounding box center [168, 462] width 227 height 25
